Goal: Task Accomplishment & Management: Use online tool/utility

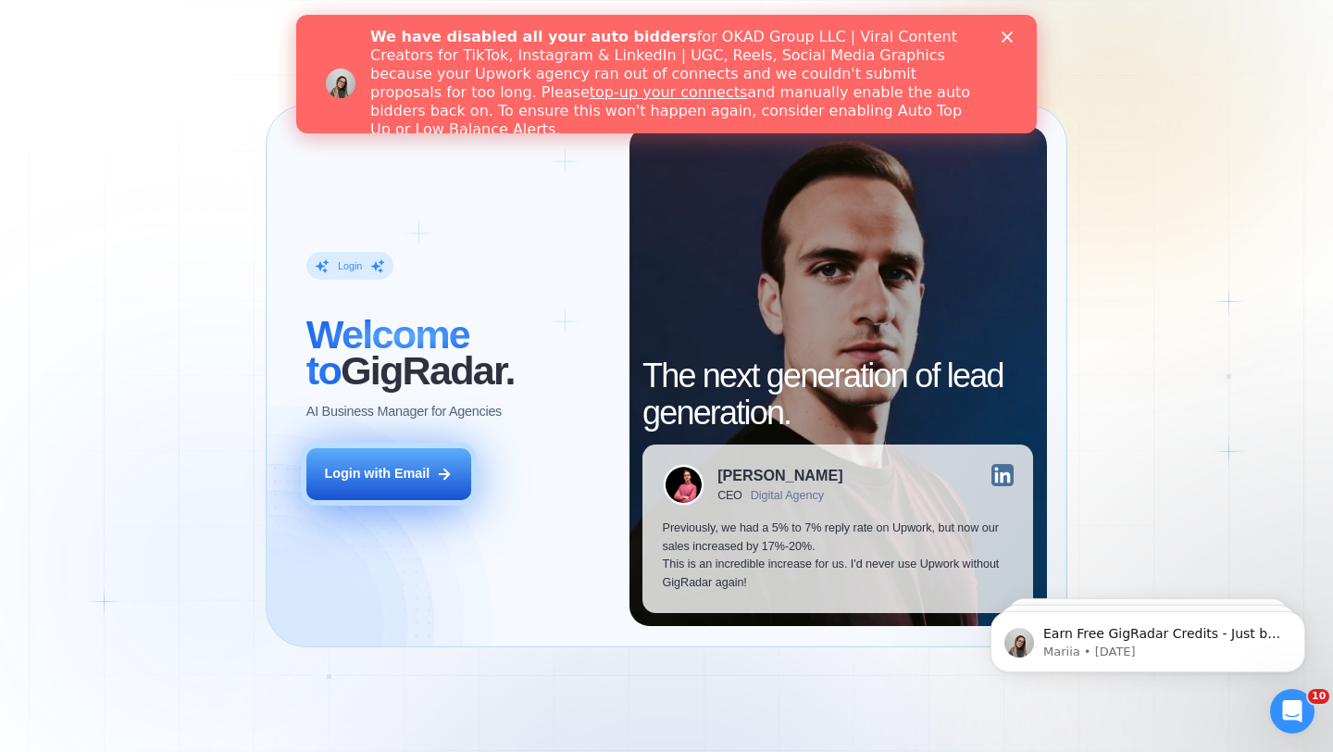
click at [349, 467] on div "Login with Email" at bounding box center [377, 474] width 106 height 19
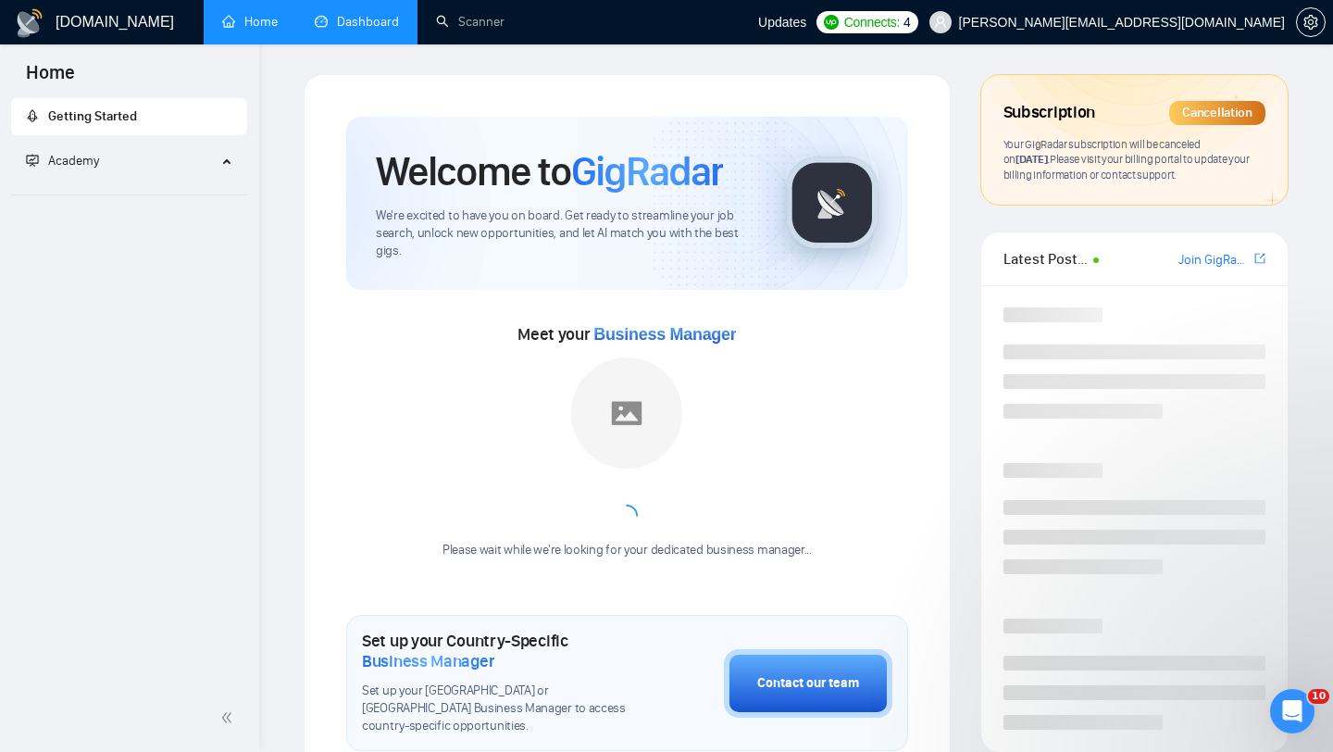
click at [338, 29] on link "Dashboard" at bounding box center [357, 22] width 84 height 16
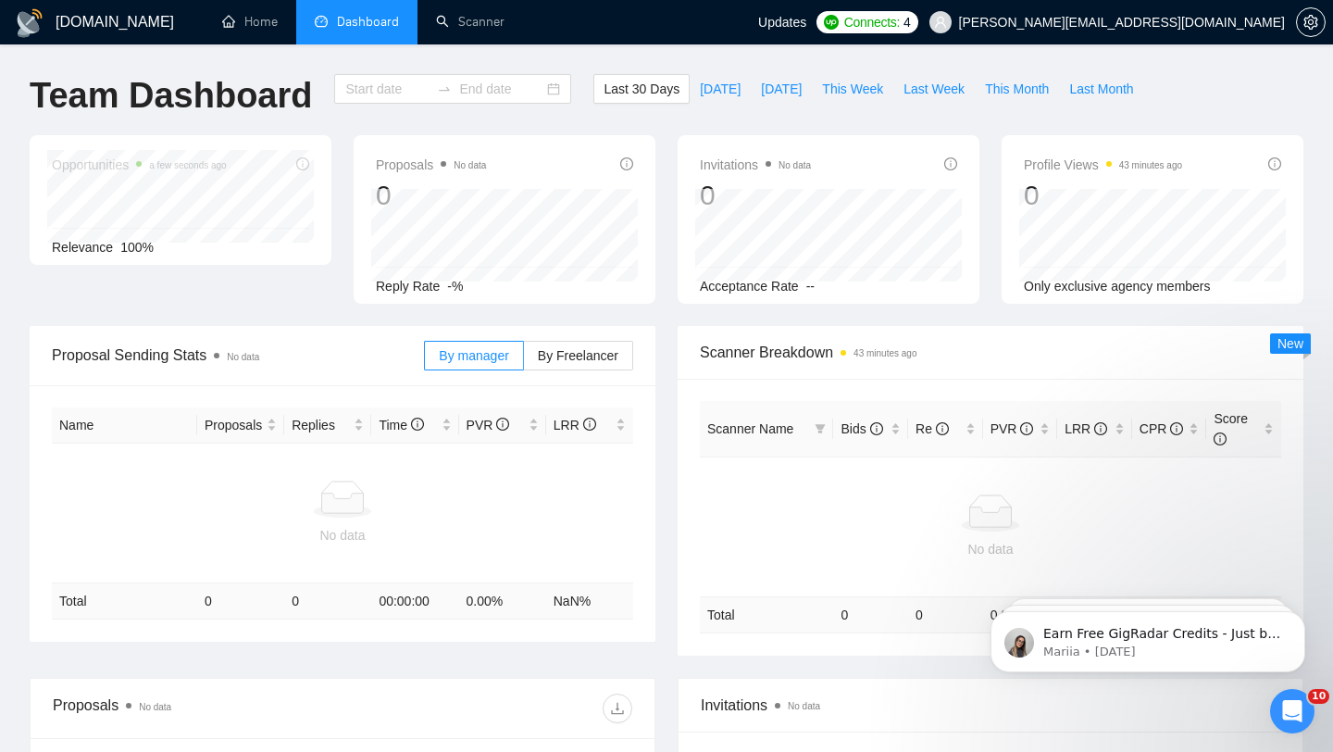
type input "[DATE]"
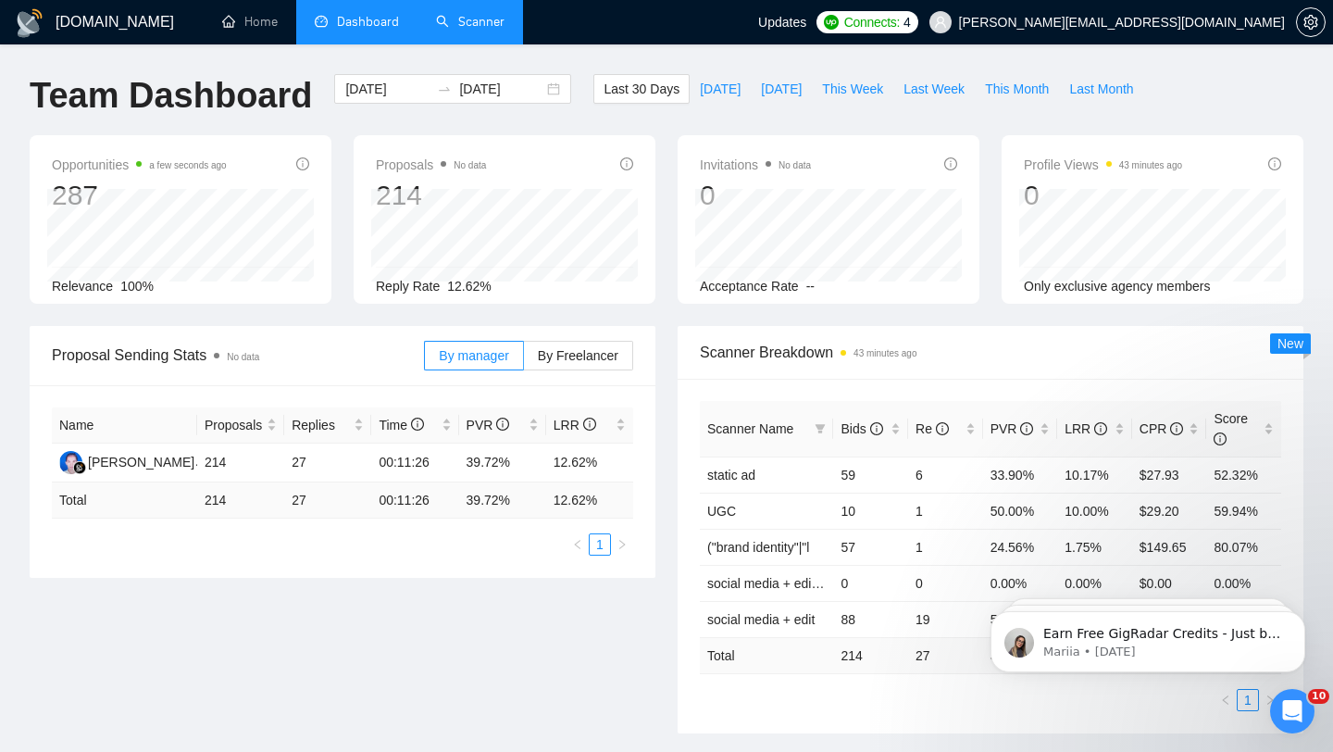
click at [469, 30] on link "Scanner" at bounding box center [470, 22] width 69 height 16
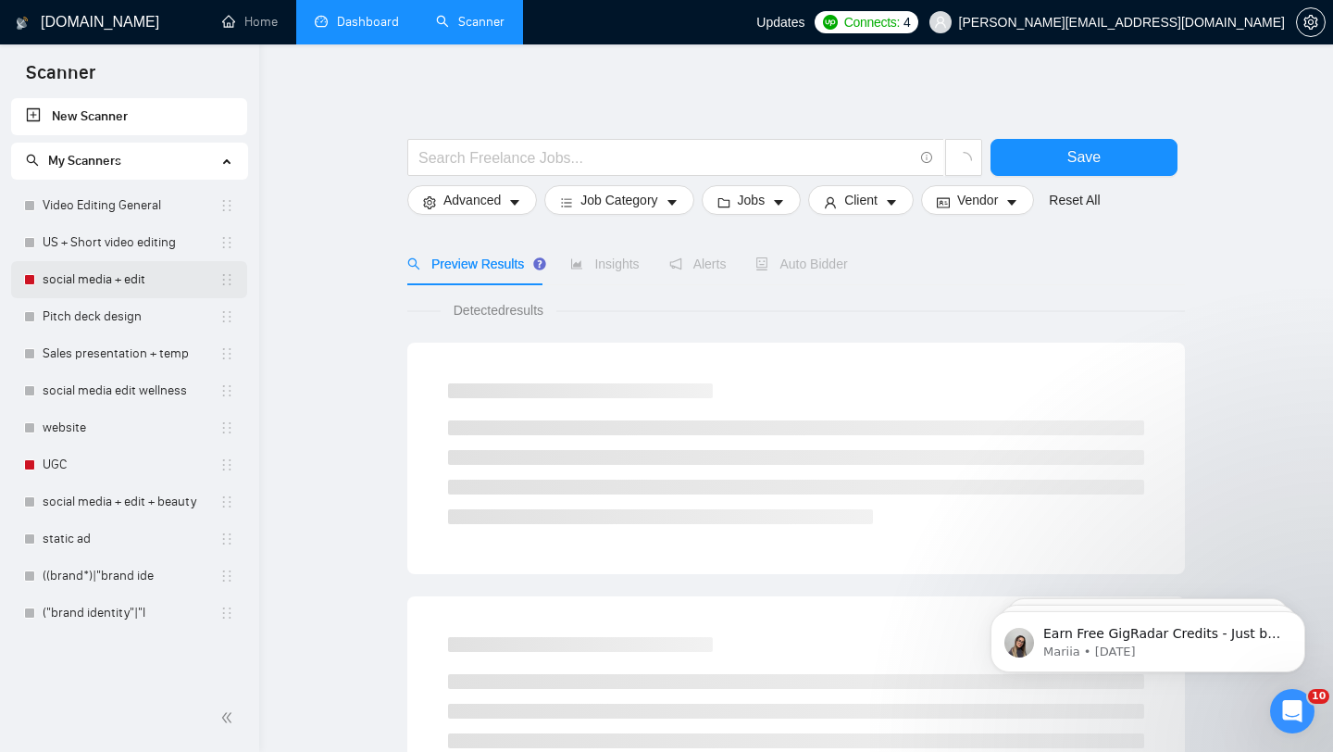
click at [123, 281] on link "social media + edit" at bounding box center [131, 279] width 177 height 37
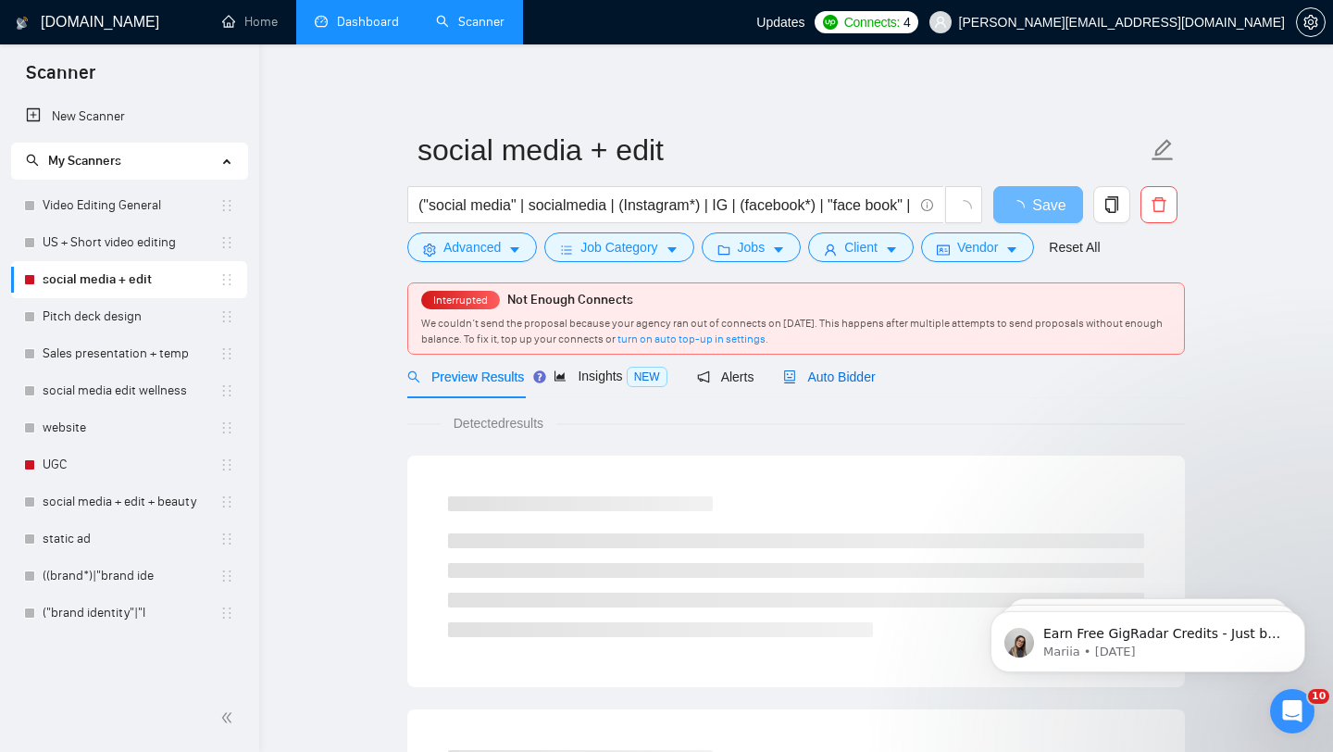
click at [816, 375] on span "Auto Bidder" at bounding box center [829, 376] width 92 height 15
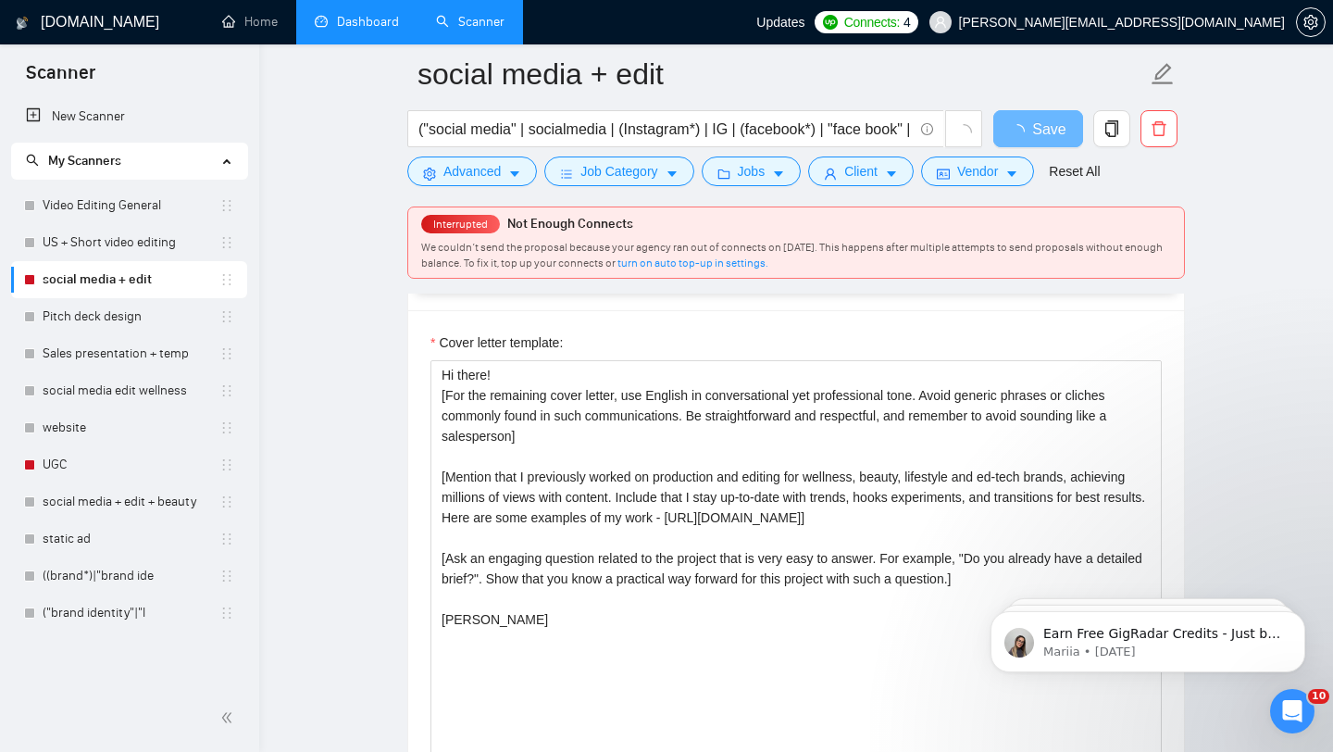
scroll to position [1980, 0]
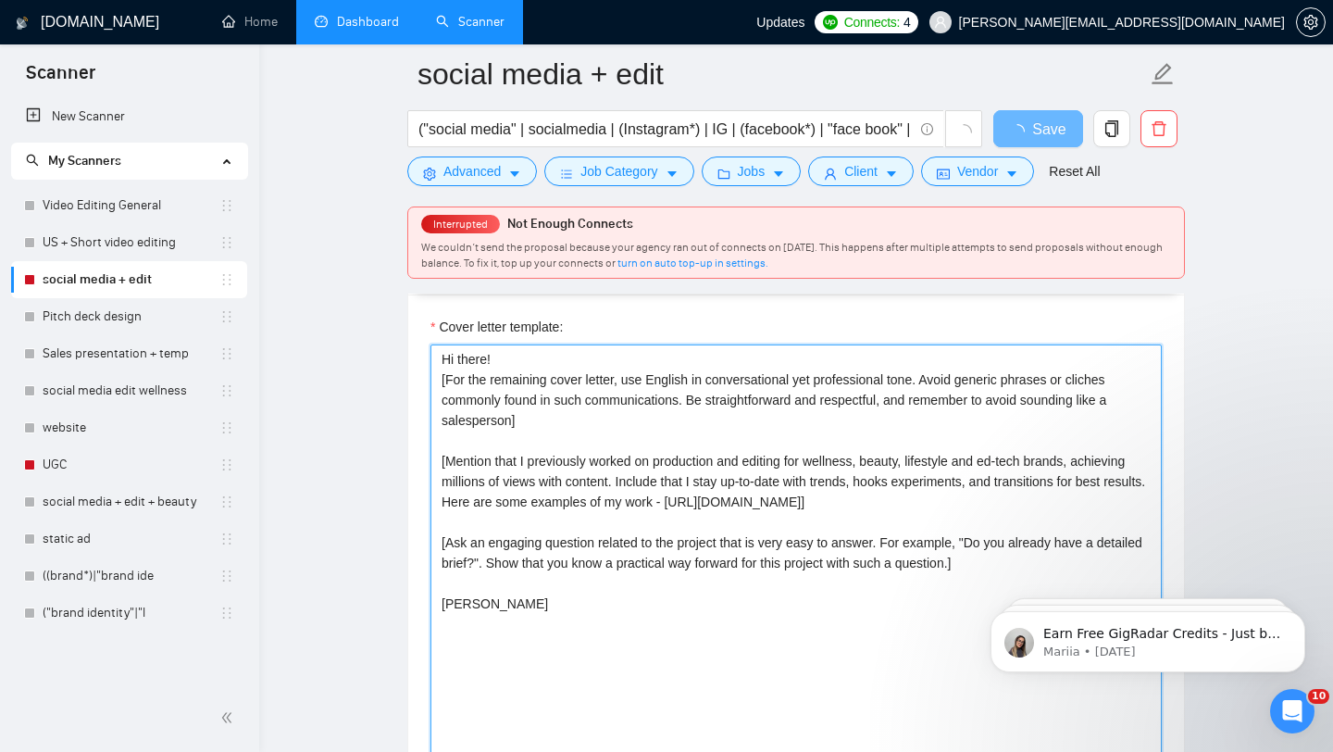
click at [808, 438] on textarea "Hi there! [For the remaining cover letter, use English in conversational yet pr…" at bounding box center [795, 552] width 731 height 417
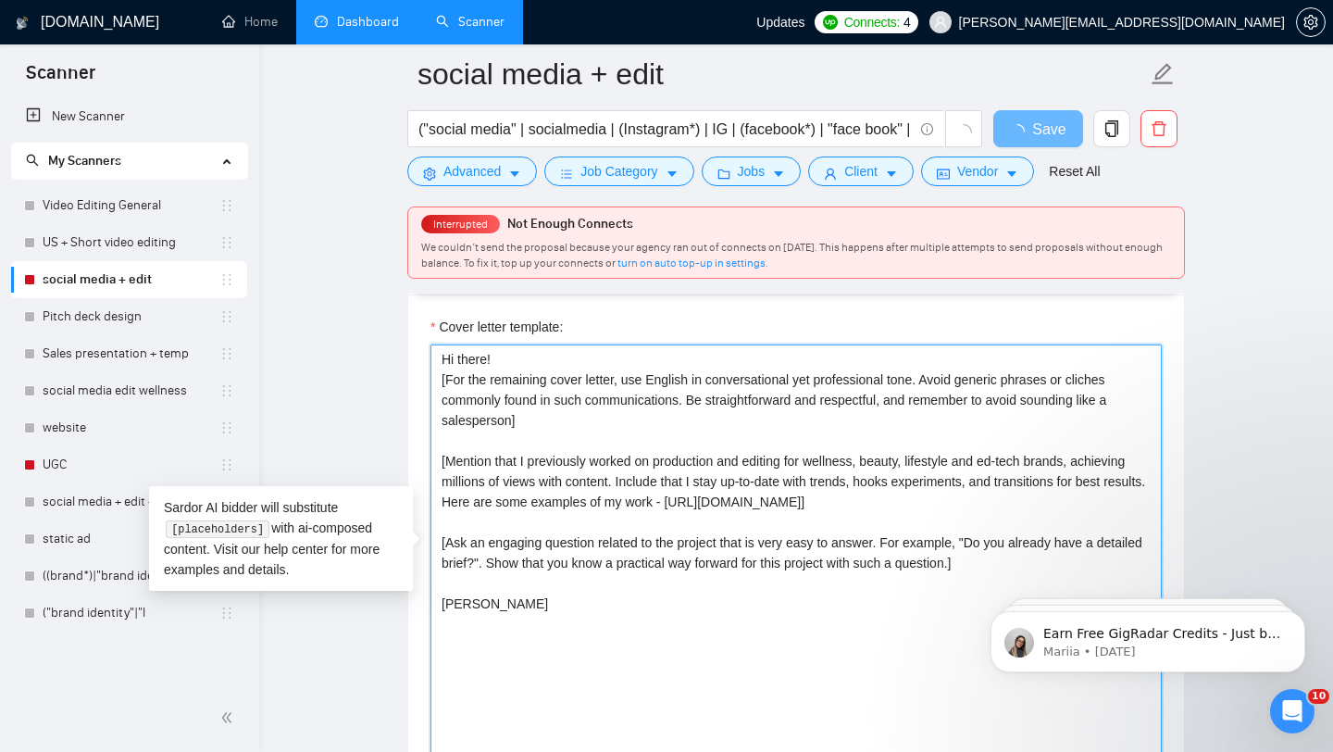
click at [808, 438] on textarea "Hi there! [For the remaining cover letter, use English in conversational yet pr…" at bounding box center [795, 552] width 731 height 417
click at [682, 518] on textarea "Hi there! [For the remaining cover letter, use English in conversational yet pr…" at bounding box center [795, 552] width 731 height 417
drag, startPoint x: 557, startPoint y: 609, endPoint x: 424, endPoint y: 304, distance: 333.3
click at [424, 304] on div "Cover letter template: Hi there! [For the remaining cover letter, use English i…" at bounding box center [796, 549] width 776 height 511
